Goal: Information Seeking & Learning: Understand process/instructions

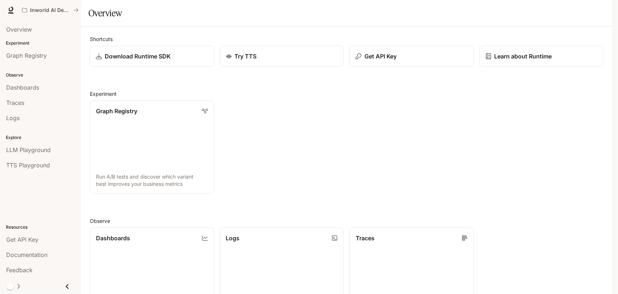
click at [566, 10] on span "Documentation" at bounding box center [569, 10] width 36 height 9
